Goal: Task Accomplishment & Management: Use online tool/utility

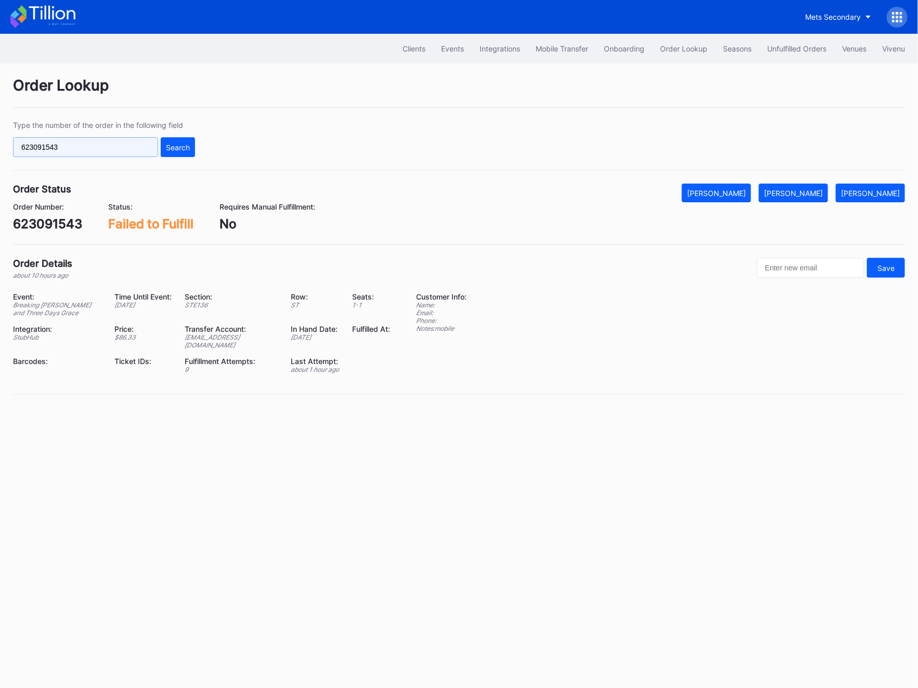
click at [60, 149] on input "623091543" at bounding box center [85, 147] width 145 height 20
paste input "2982611"
type input "622982611"
click at [166, 146] on div "Search" at bounding box center [178, 147] width 24 height 9
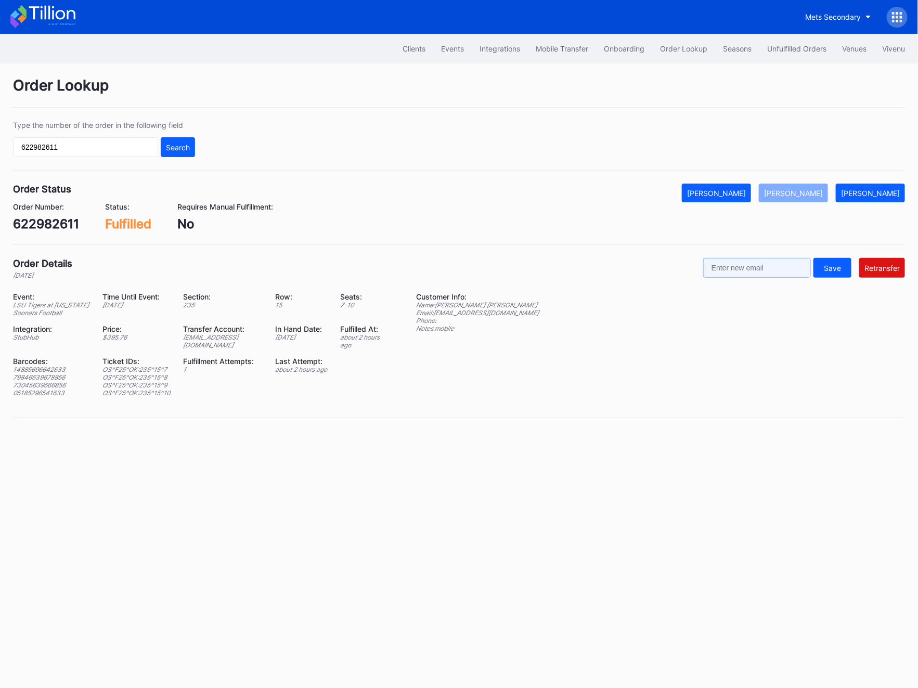
click at [766, 274] on input "text" at bounding box center [757, 268] width 108 height 20
paste input "[EMAIL_ADDRESS][DOMAIN_NAME]"
type input "[EMAIL_ADDRESS][DOMAIN_NAME]"
click at [861, 266] on button "Retransfer" at bounding box center [882, 268] width 46 height 20
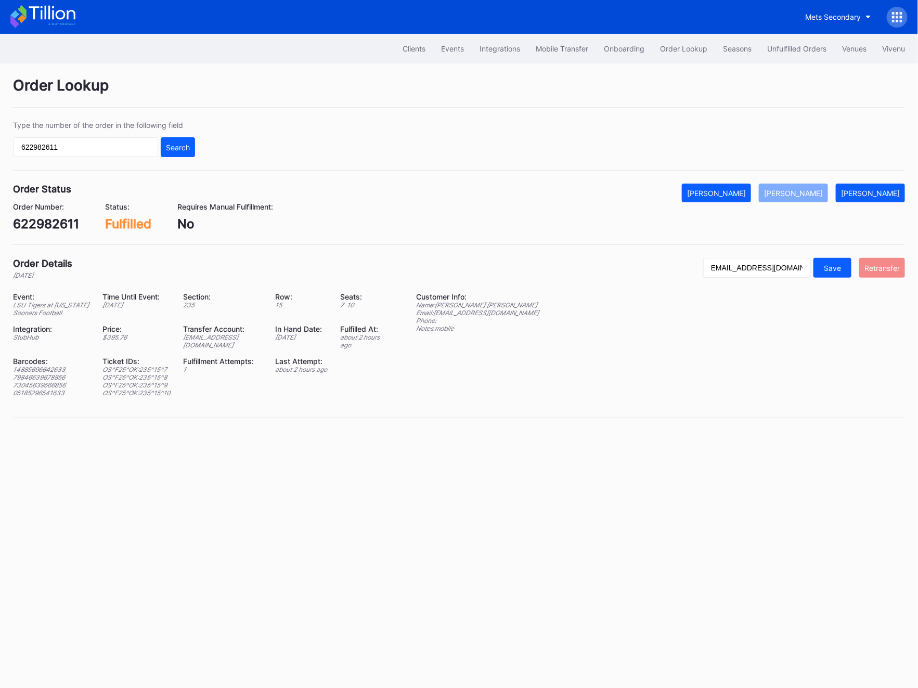
scroll to position [0, 0]
